Goal: Task Accomplishment & Management: Manage account settings

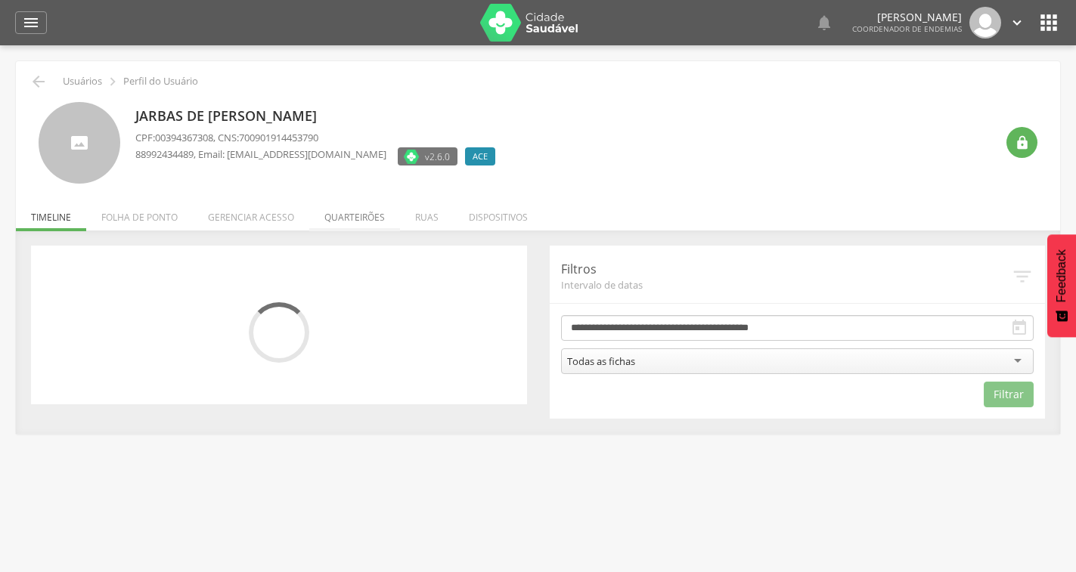
click at [368, 228] on li "Quarteirões" at bounding box center [354, 214] width 91 height 36
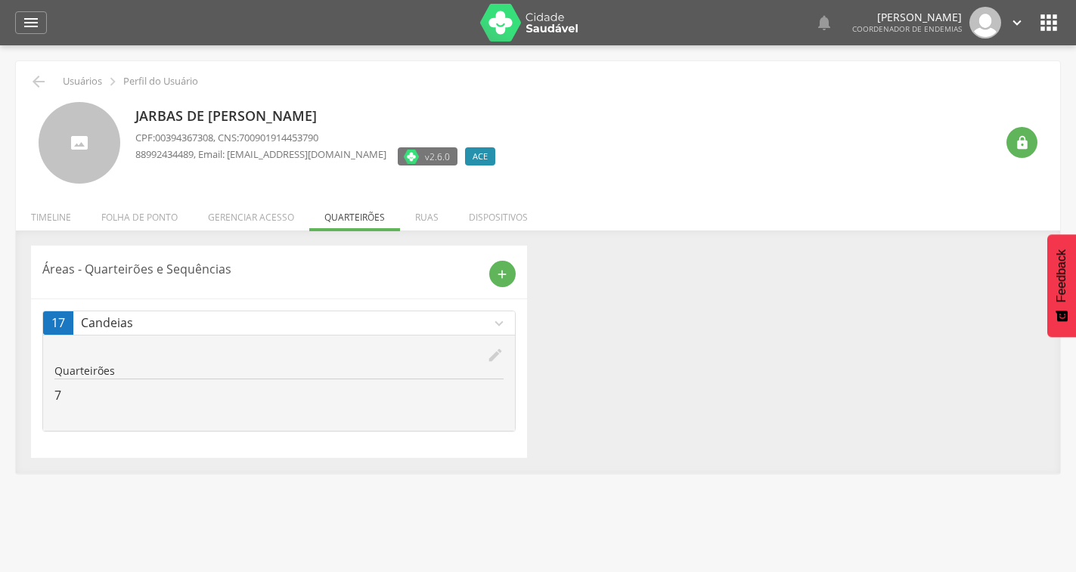
click at [491, 358] on icon "edit" at bounding box center [495, 355] width 17 height 17
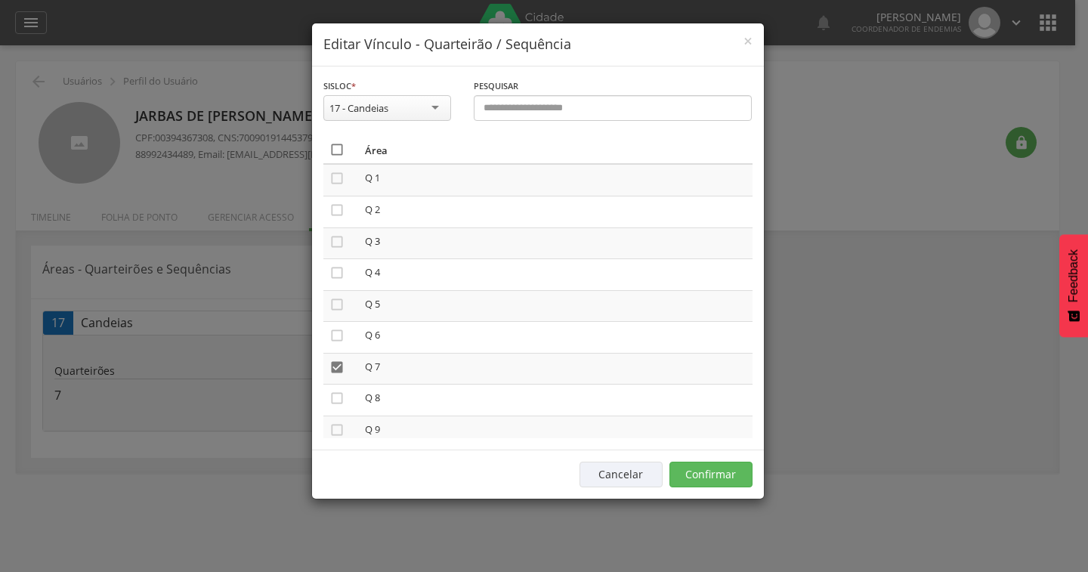
click at [339, 150] on icon "" at bounding box center [337, 149] width 15 height 15
click at [339, 150] on icon "" at bounding box center [337, 149] width 15 height 15
click at [701, 475] on button "Confirmar" at bounding box center [711, 475] width 83 height 26
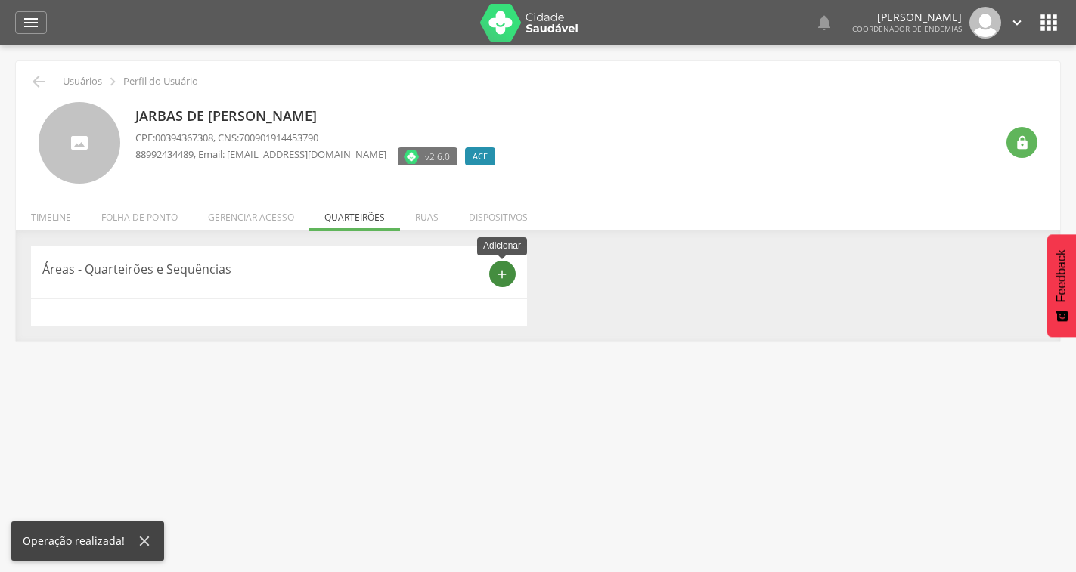
click at [499, 271] on icon "add" at bounding box center [502, 275] width 14 height 14
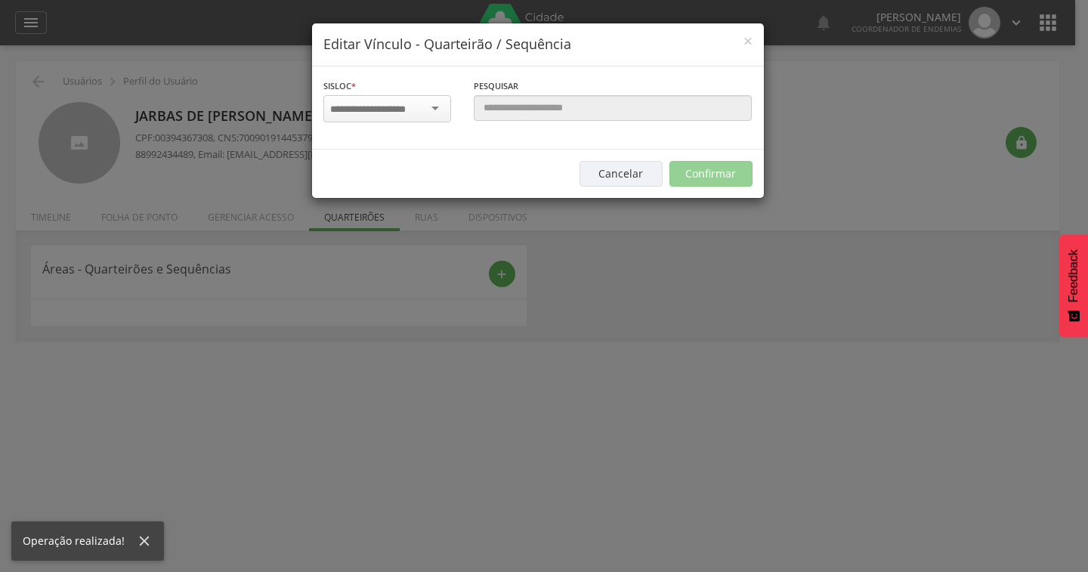
click at [417, 103] on input "select-one" at bounding box center [377, 110] width 95 height 14
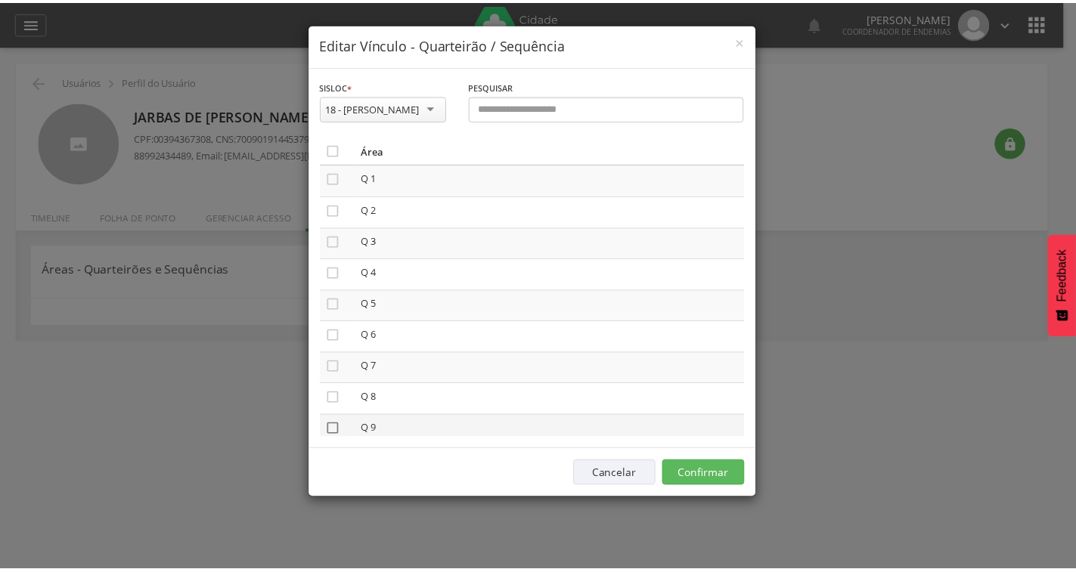
scroll to position [86, 0]
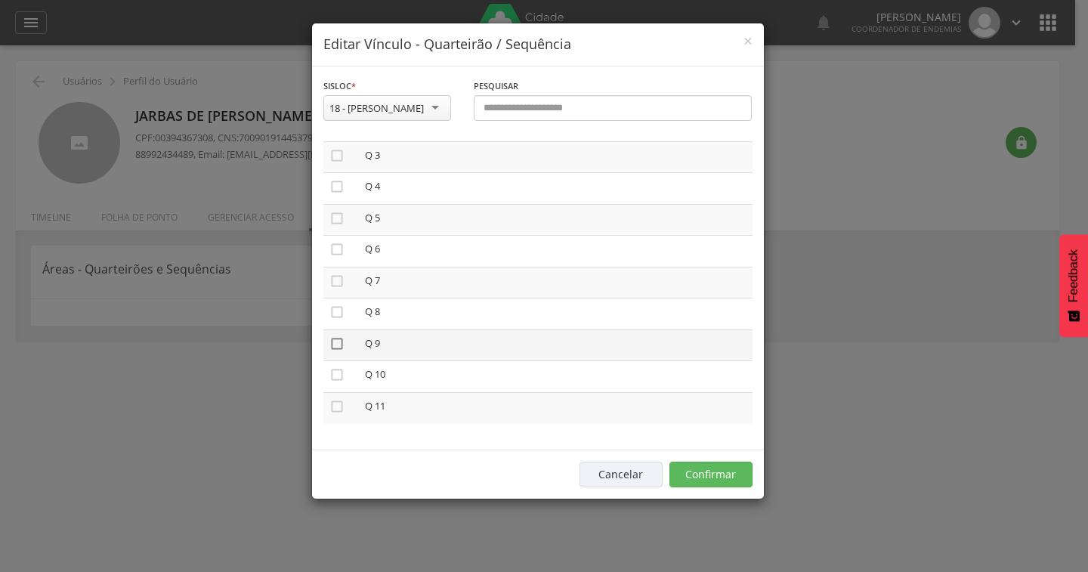
click at [336, 338] on icon "" at bounding box center [337, 343] width 15 height 15
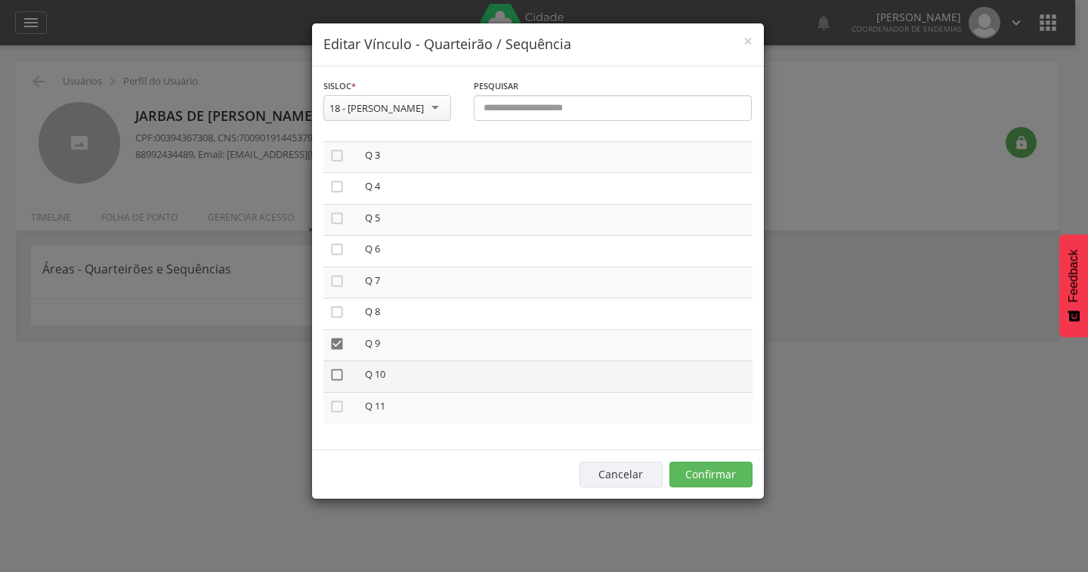
click at [336, 375] on icon "" at bounding box center [337, 374] width 15 height 15
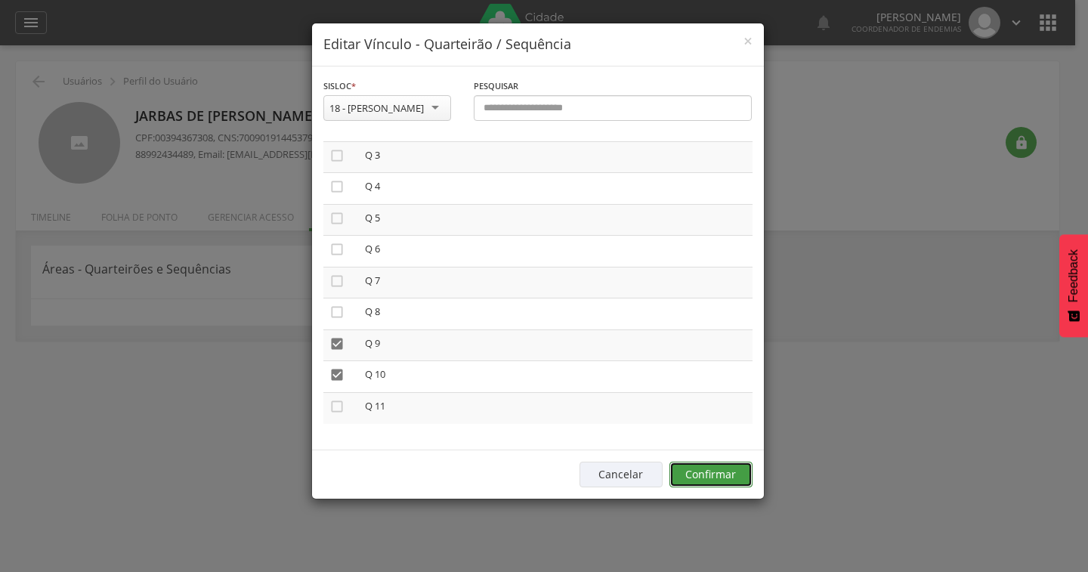
click at [711, 478] on button "Confirmar" at bounding box center [711, 475] width 83 height 26
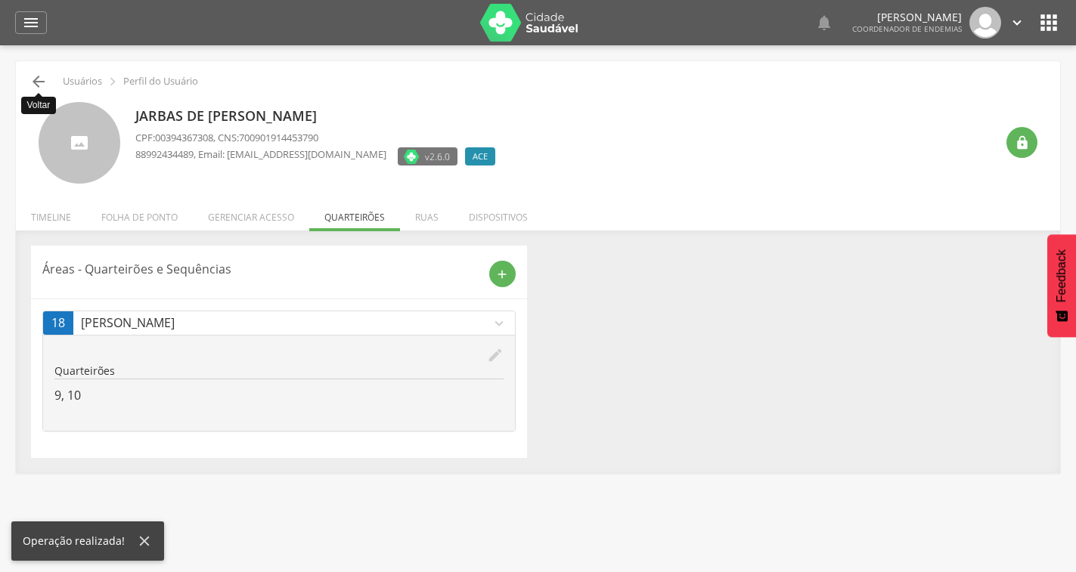
click at [39, 83] on icon "" at bounding box center [38, 82] width 18 height 18
